Goal: Navigation & Orientation: Find specific page/section

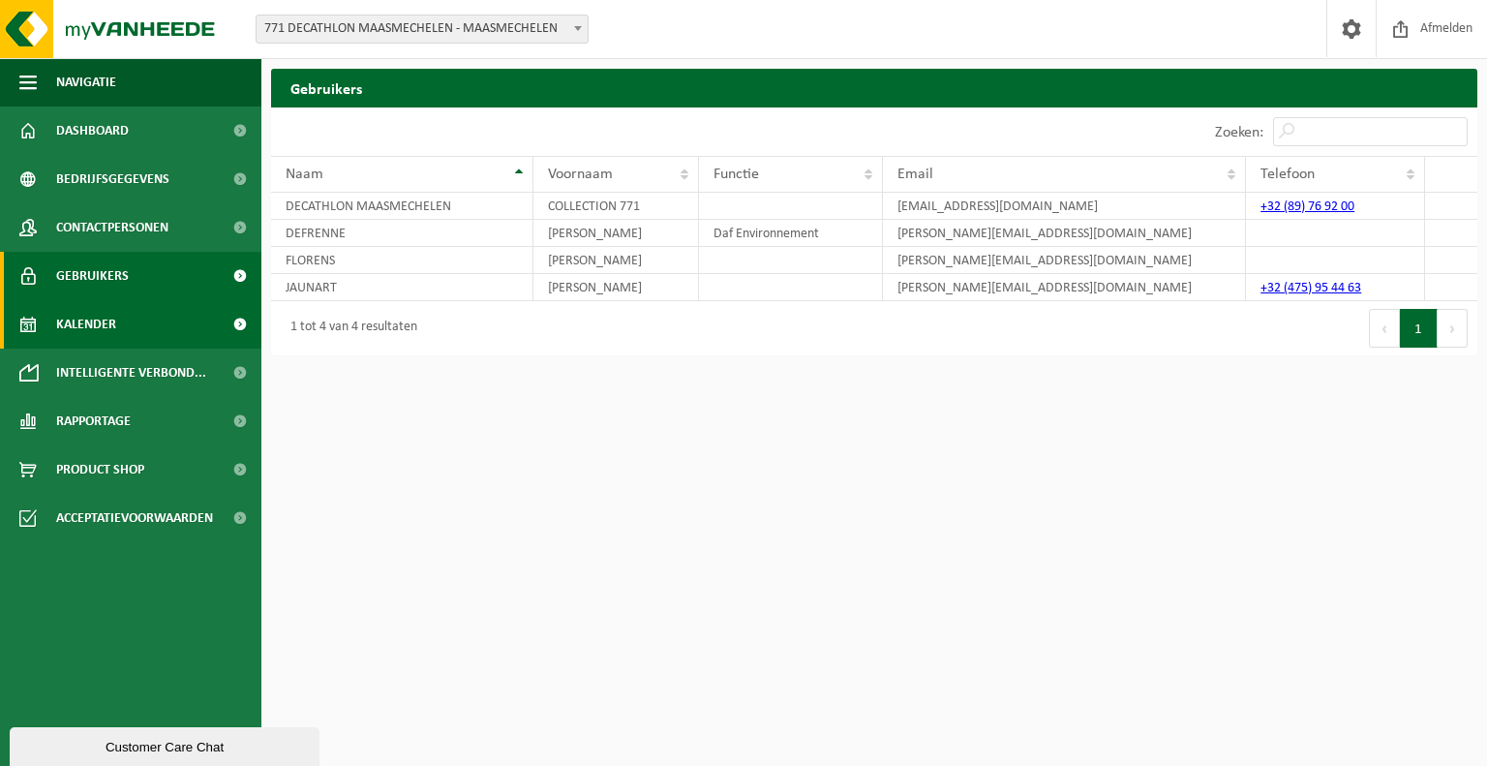
click at [163, 318] on link "Kalender" at bounding box center [130, 324] width 261 height 48
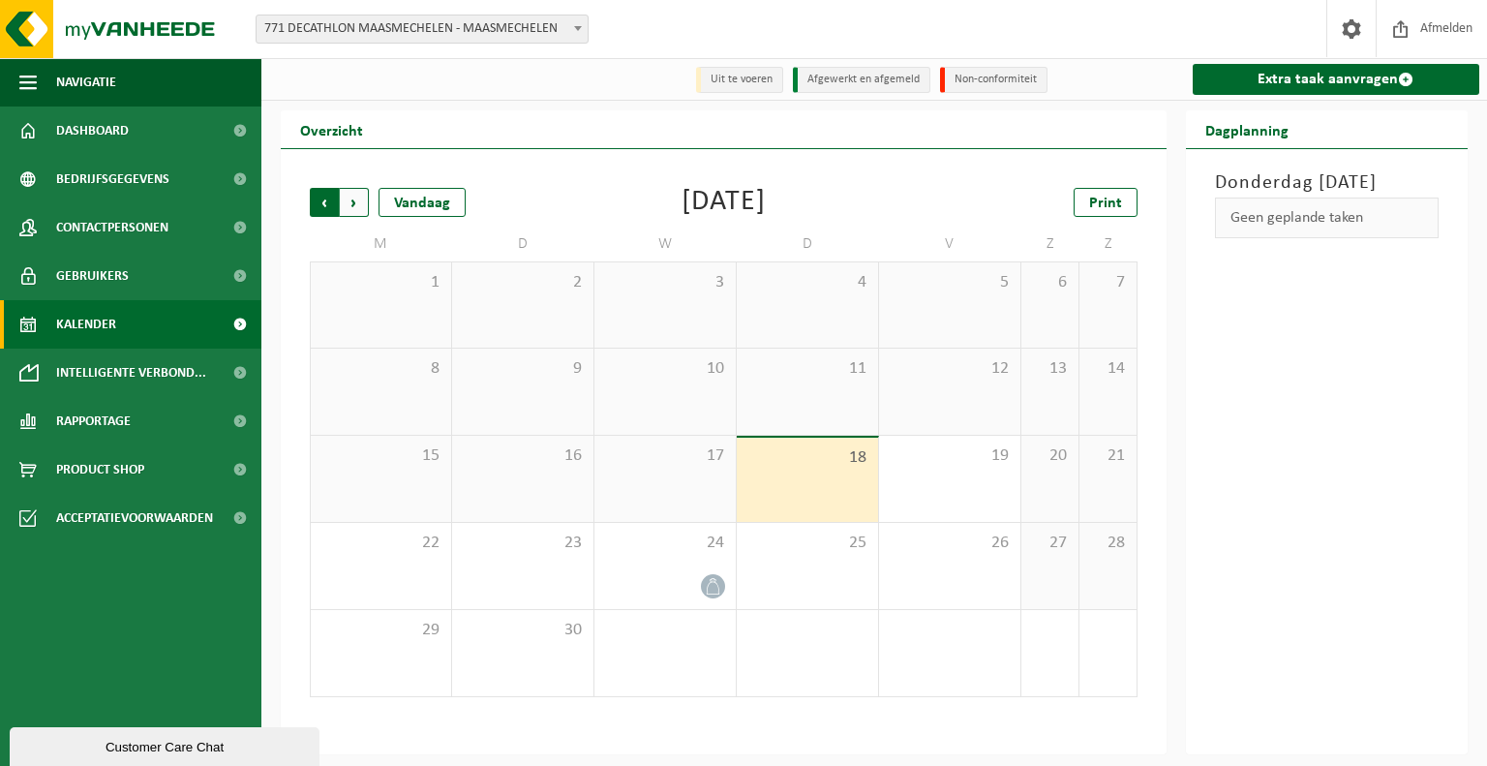
click at [362, 210] on span "Volgende" at bounding box center [354, 202] width 29 height 29
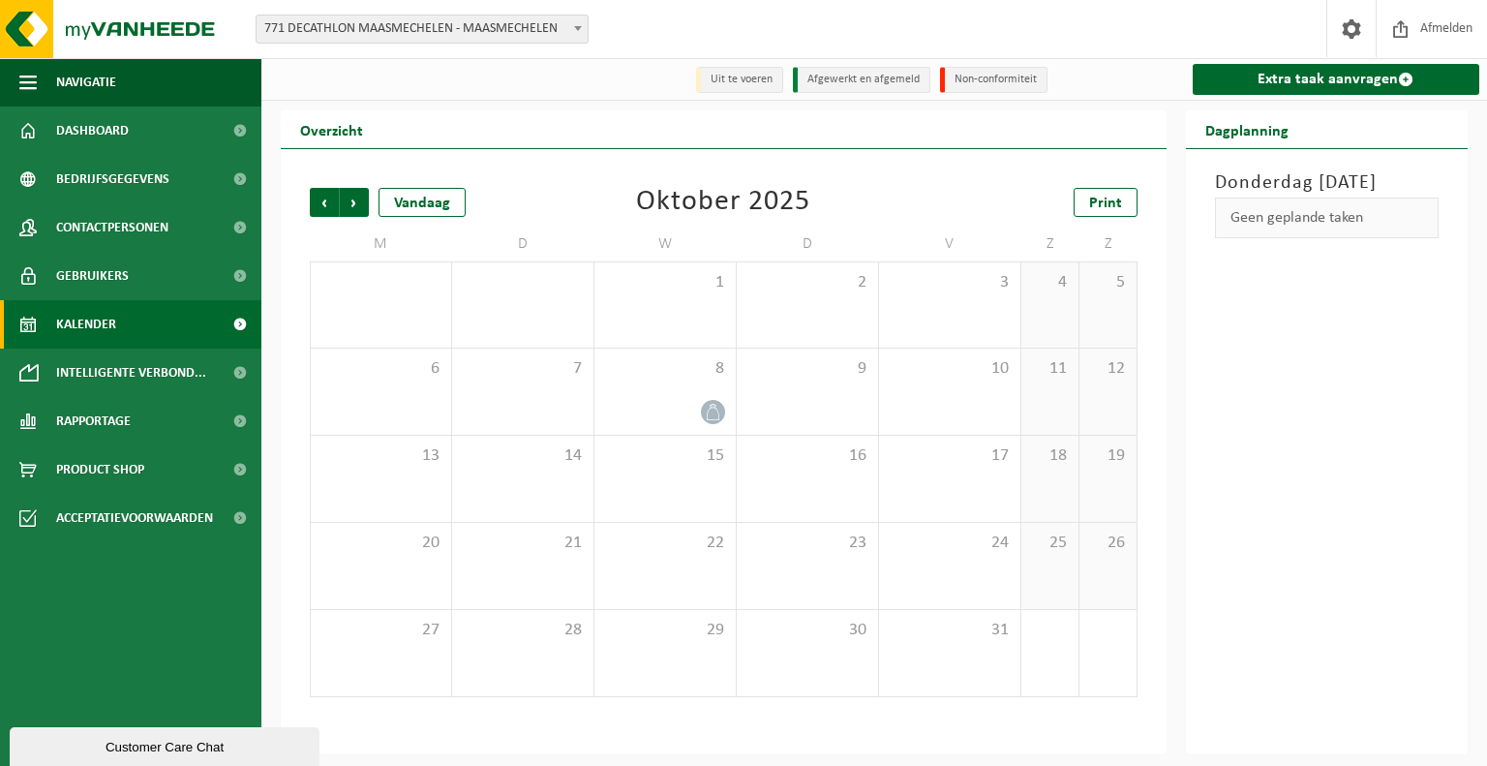
click at [362, 210] on span "Volgende" at bounding box center [354, 202] width 29 height 29
click at [331, 204] on span "Vorige" at bounding box center [324, 202] width 29 height 29
click at [329, 204] on span "Vorige" at bounding box center [324, 202] width 29 height 29
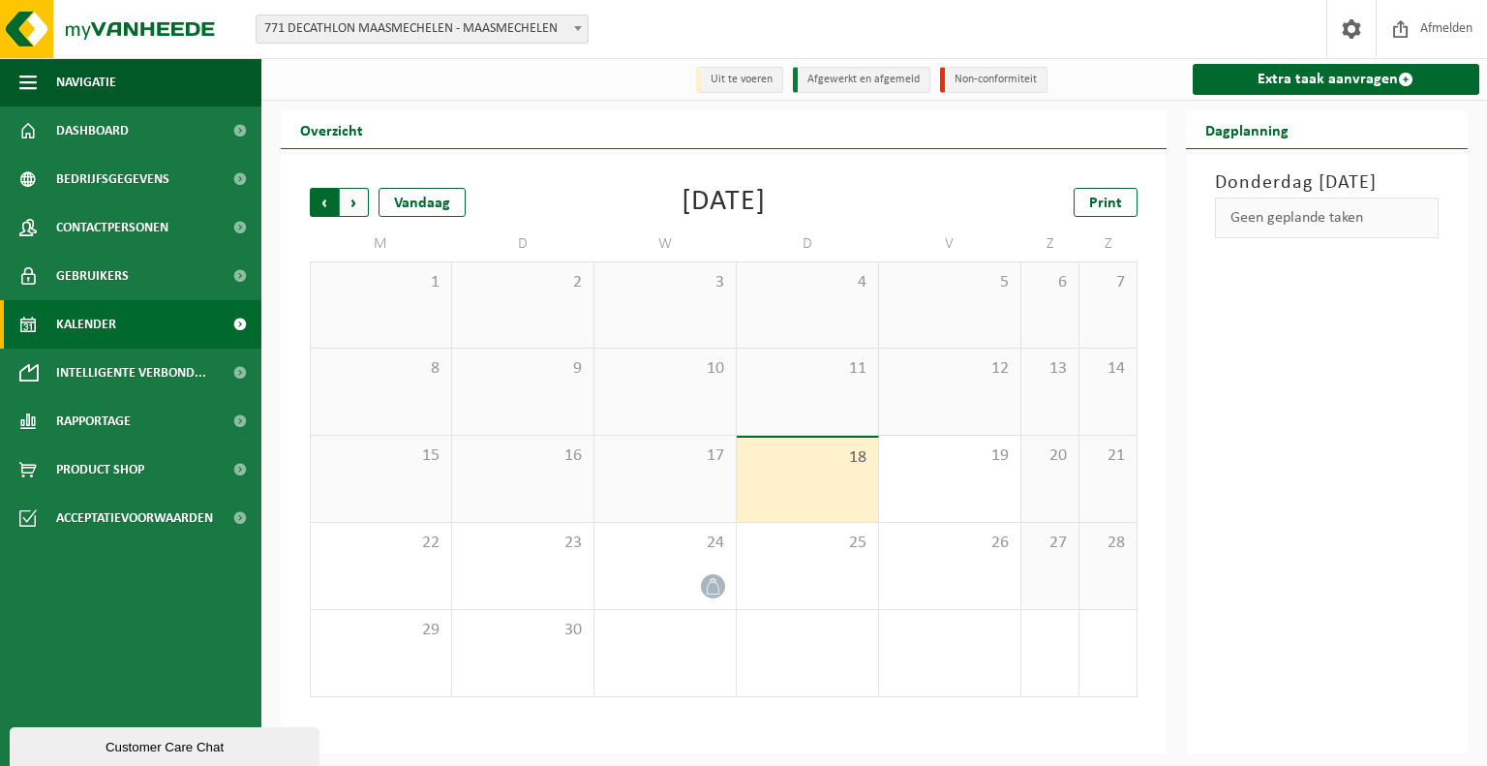
click at [356, 209] on span "Volgende" at bounding box center [354, 202] width 29 height 29
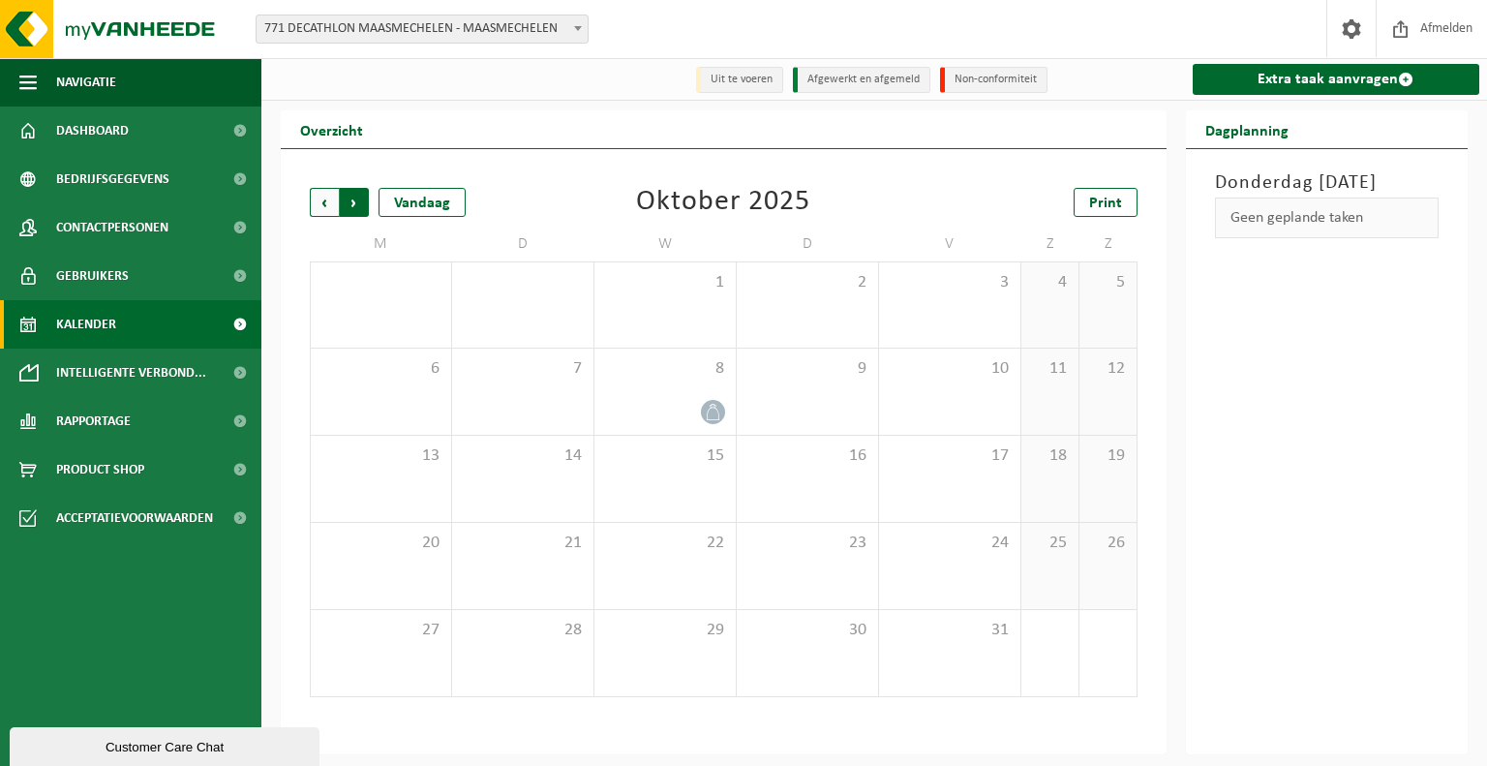
click at [323, 204] on span "Vorige" at bounding box center [324, 202] width 29 height 29
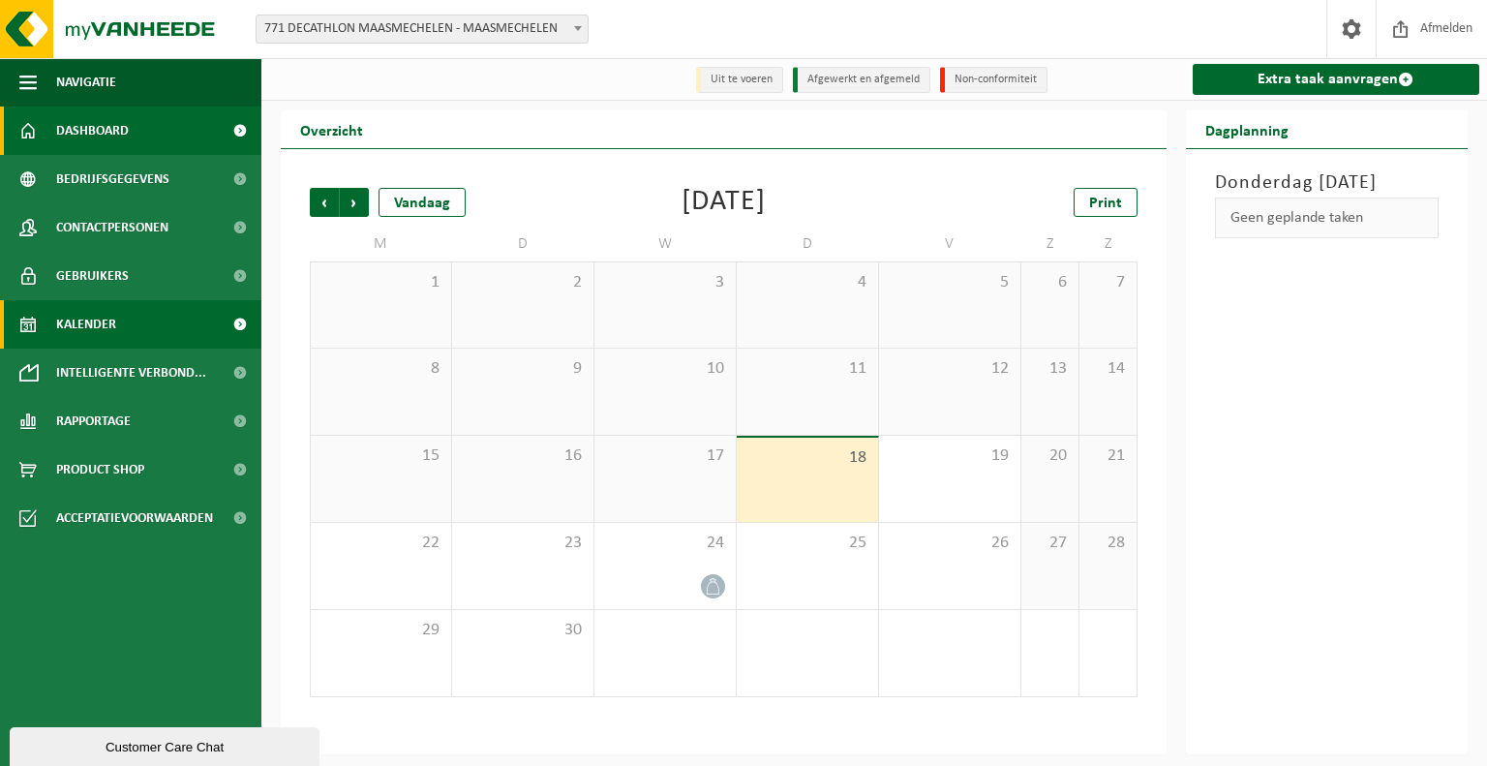
click at [144, 141] on link "Dashboard" at bounding box center [130, 130] width 261 height 48
